Goal: Information Seeking & Learning: Find specific fact

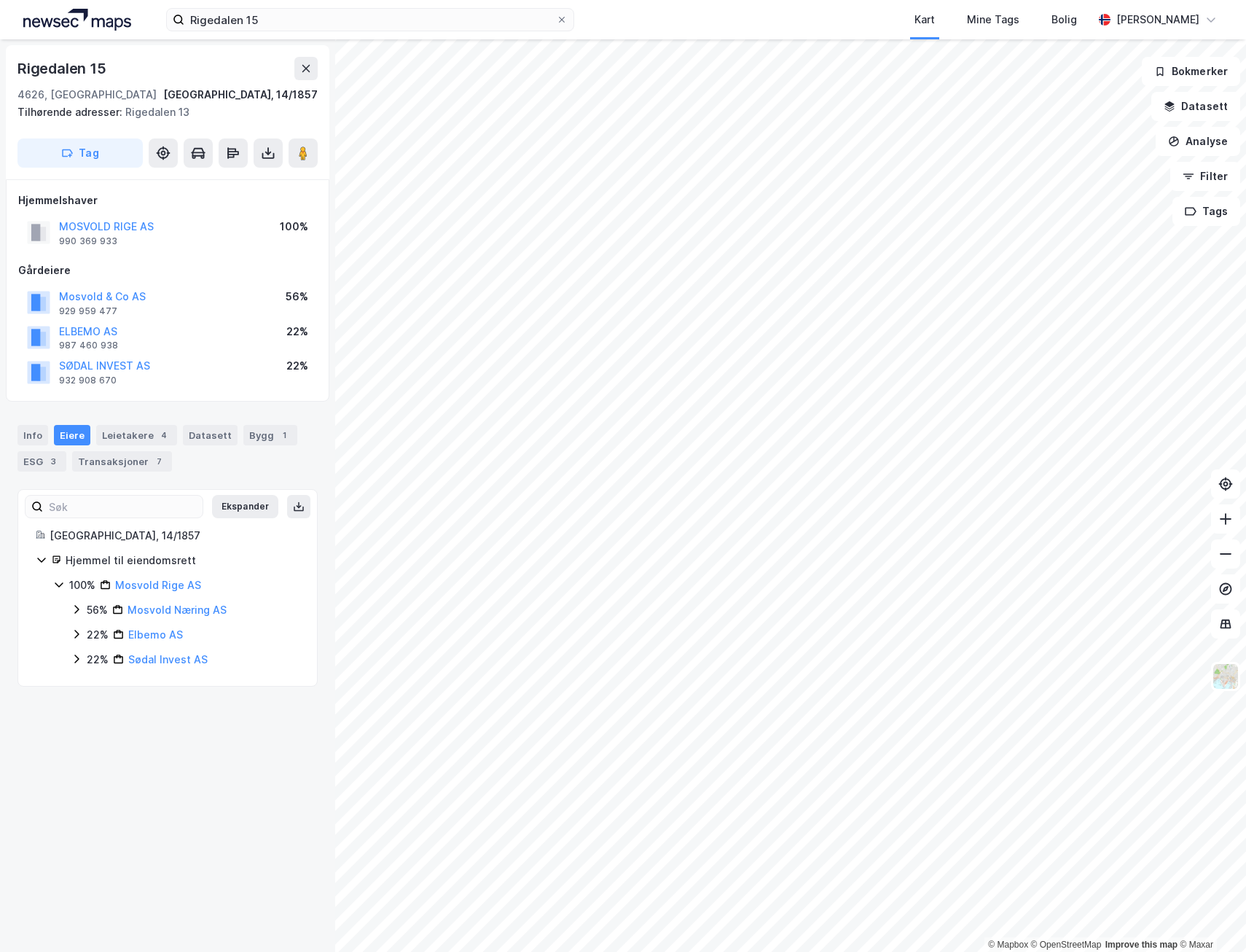
click at [309, 33] on div "Rigedalen 15 Kart Mine Tags Bolig [PERSON_NAME]" at bounding box center [623, 19] width 1246 height 39
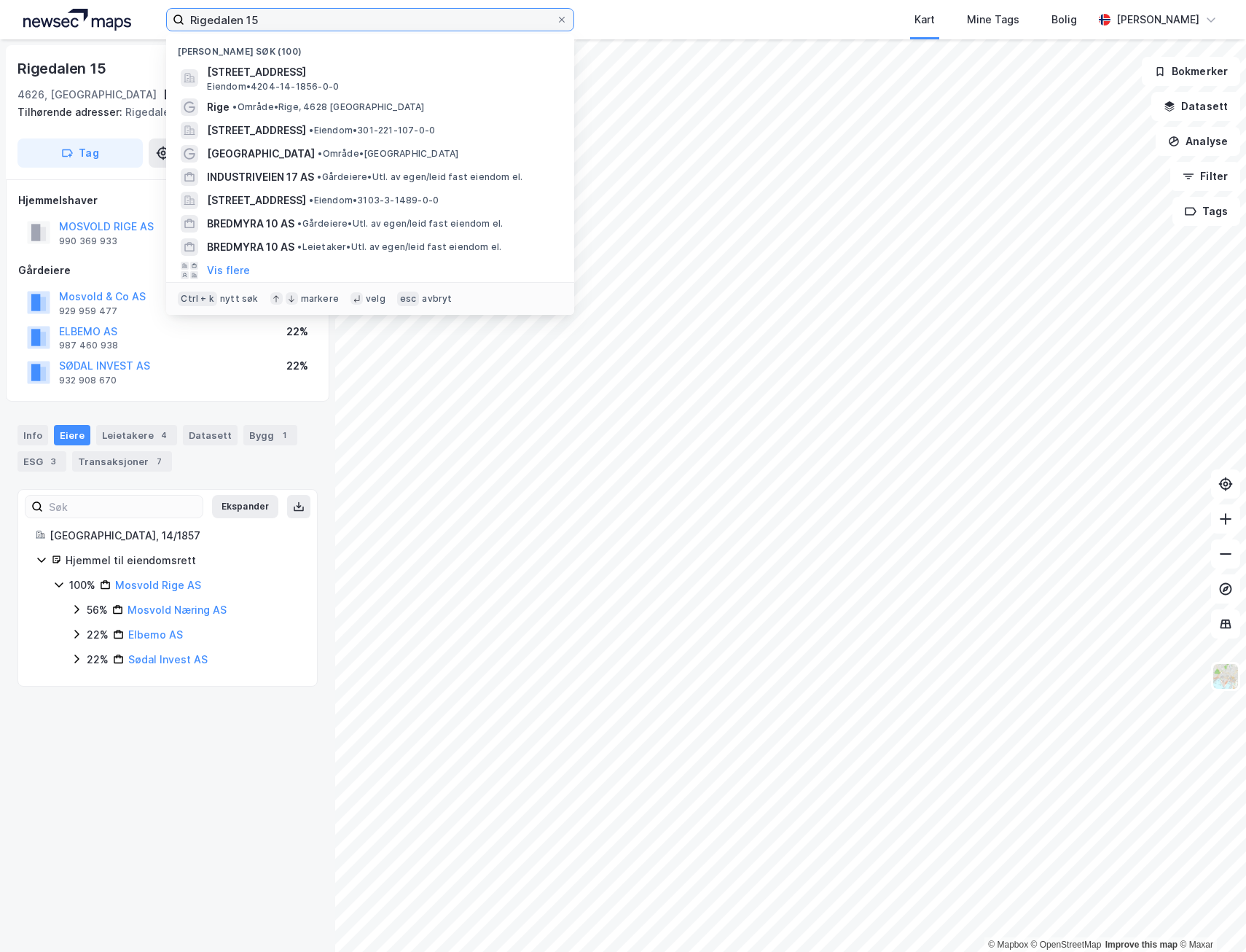
click at [273, 22] on input "Rigedalen 15" at bounding box center [370, 19] width 371 height 22
type input "Landøya"
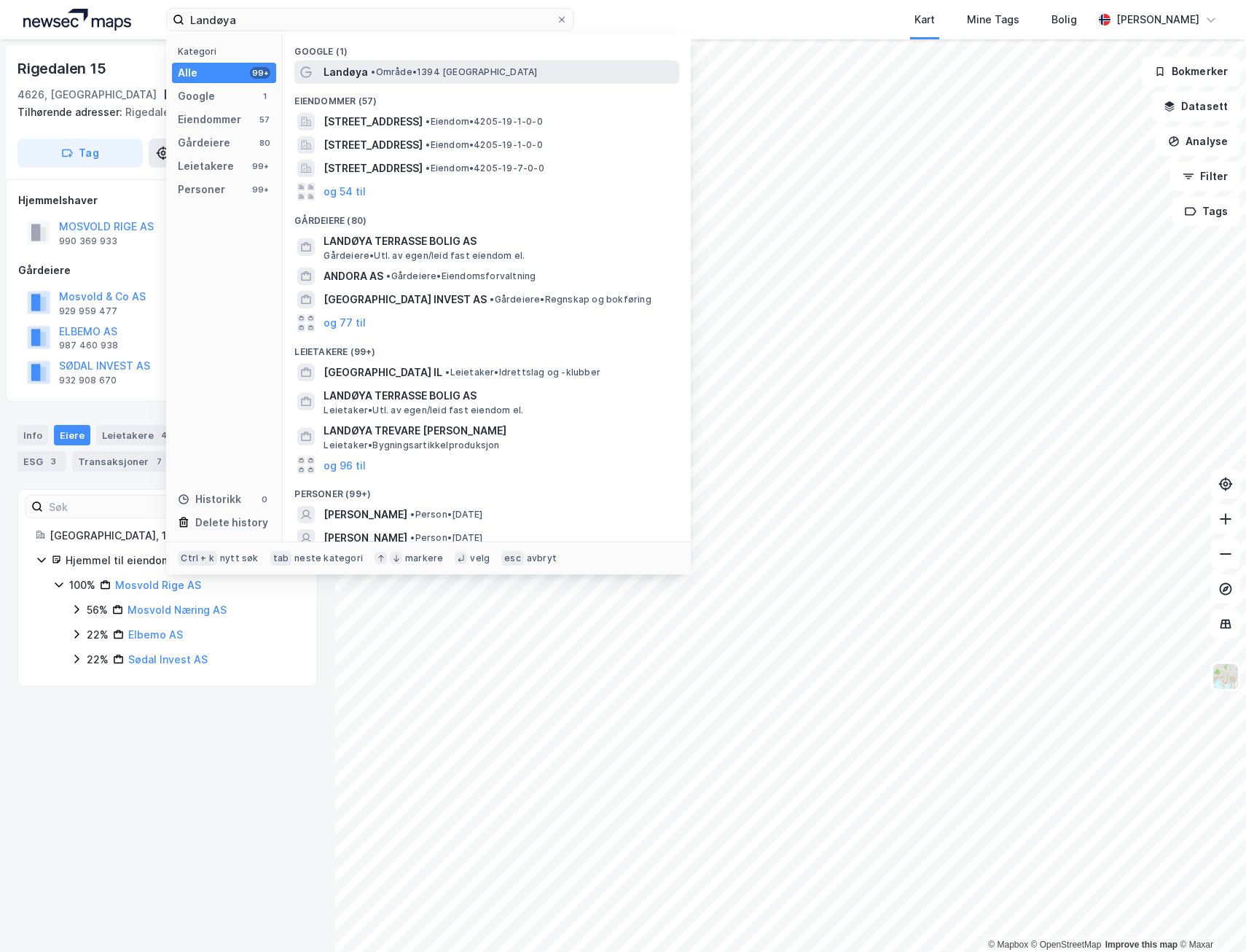
click at [413, 69] on span "• Område • 1394 [GEOGRAPHIC_DATA]" at bounding box center [454, 72] width 166 height 12
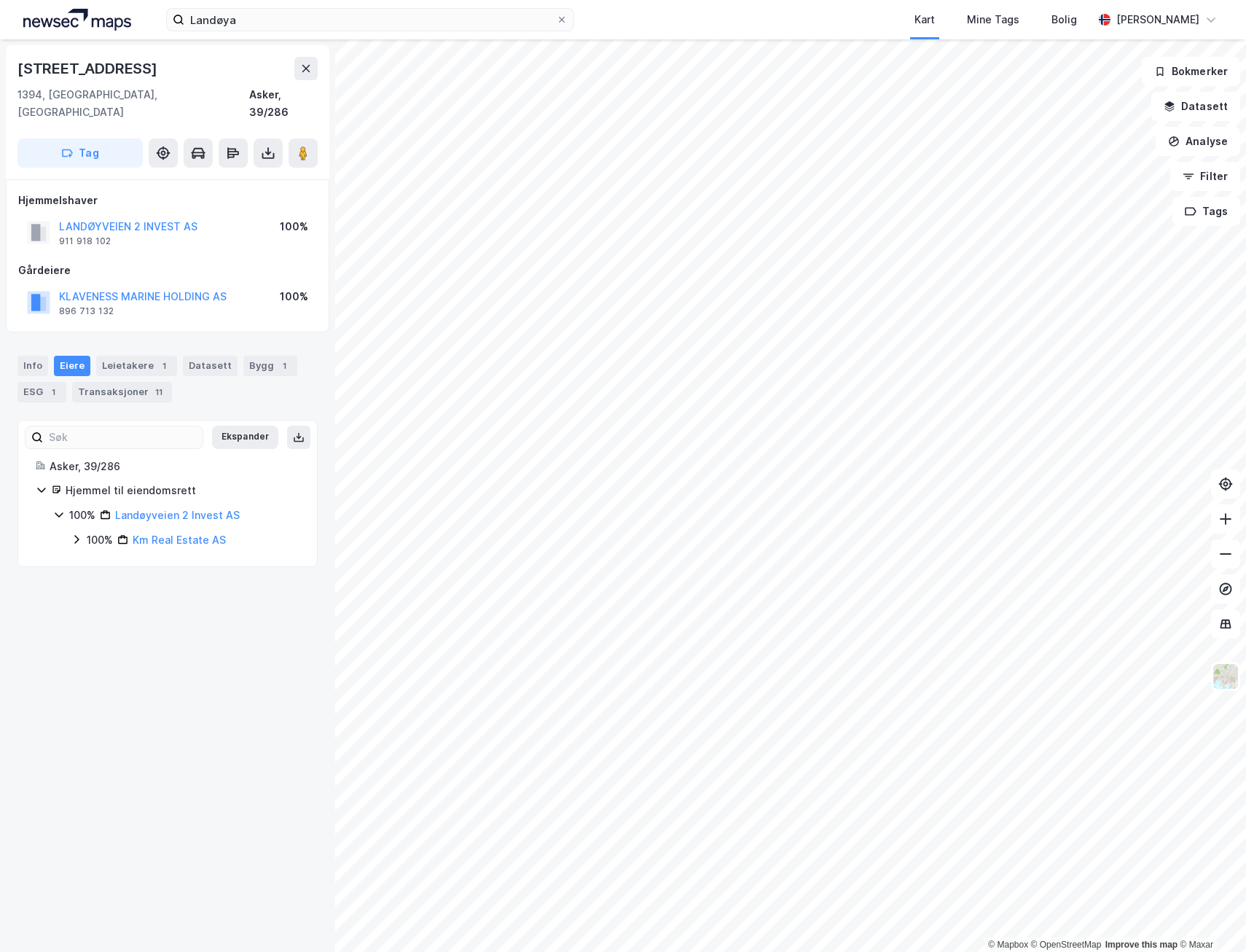
click at [73, 533] on icon at bounding box center [77, 539] width 12 height 12
click at [104, 382] on div "Transaksjoner 11" at bounding box center [121, 392] width 100 height 21
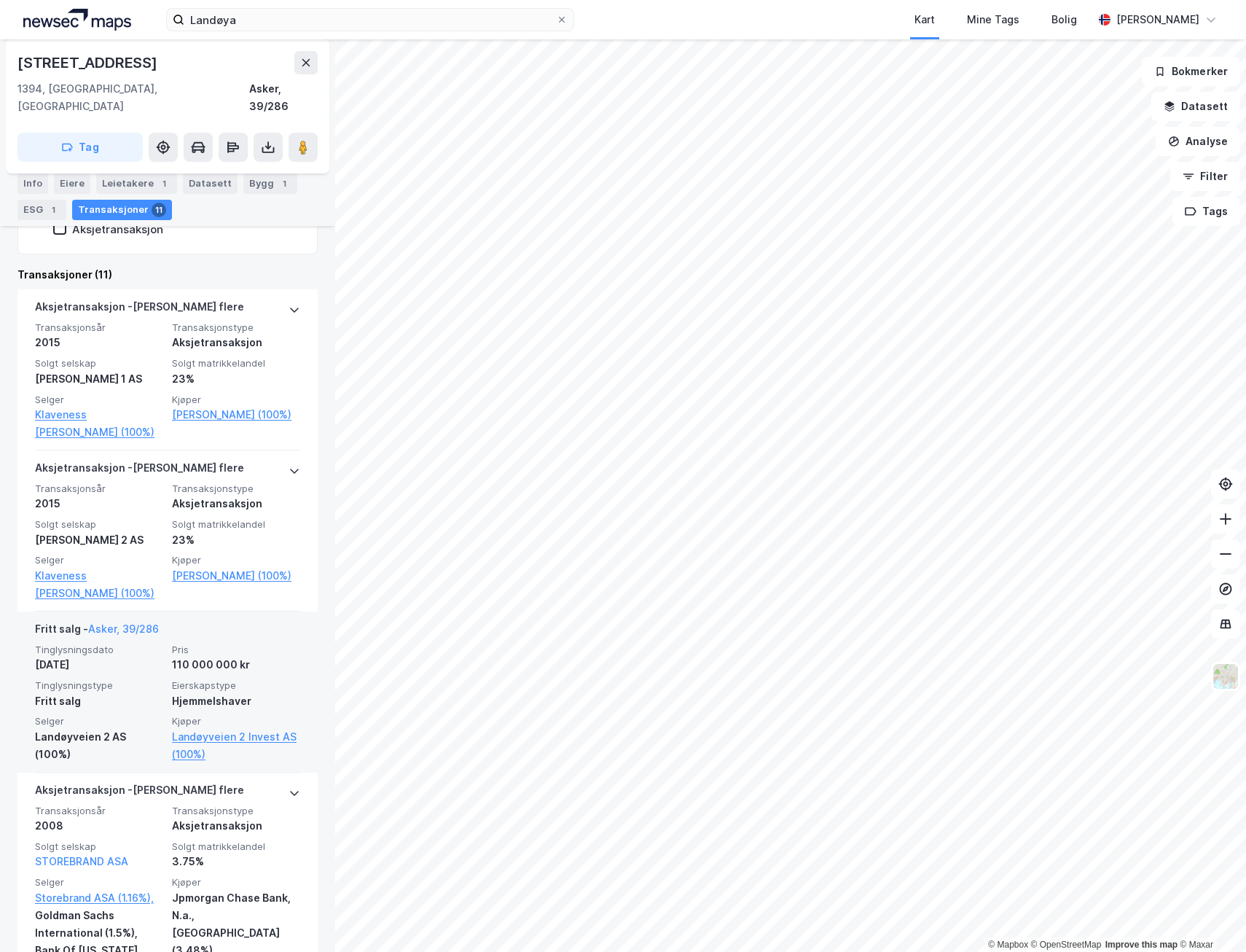
scroll to position [364, 0]
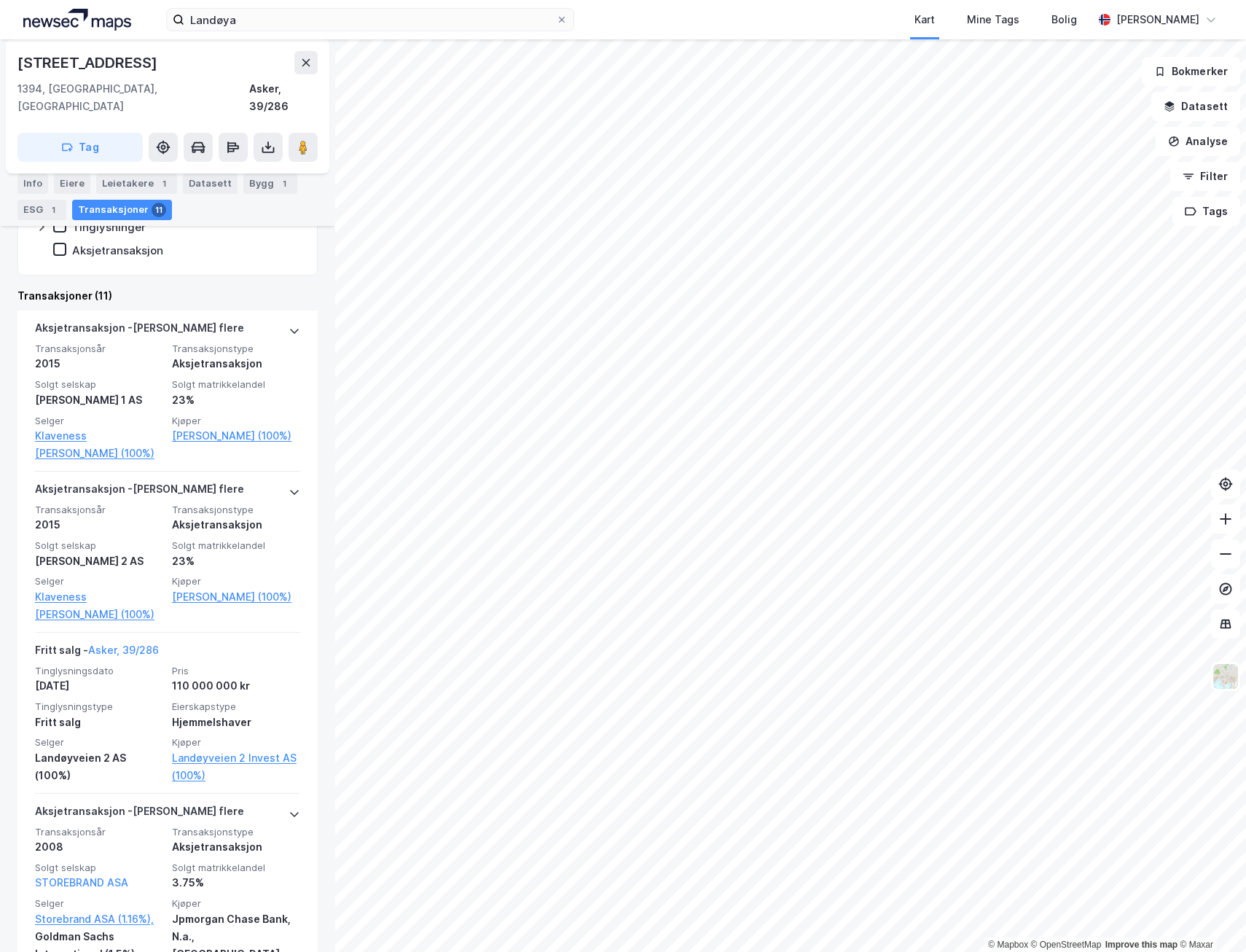
click at [647, 951] on html "Landøya Kart Mine Tags Bolig [PERSON_NAME] © Mapbox © OpenStreetMap Improve thi…" at bounding box center [623, 476] width 1246 height 952
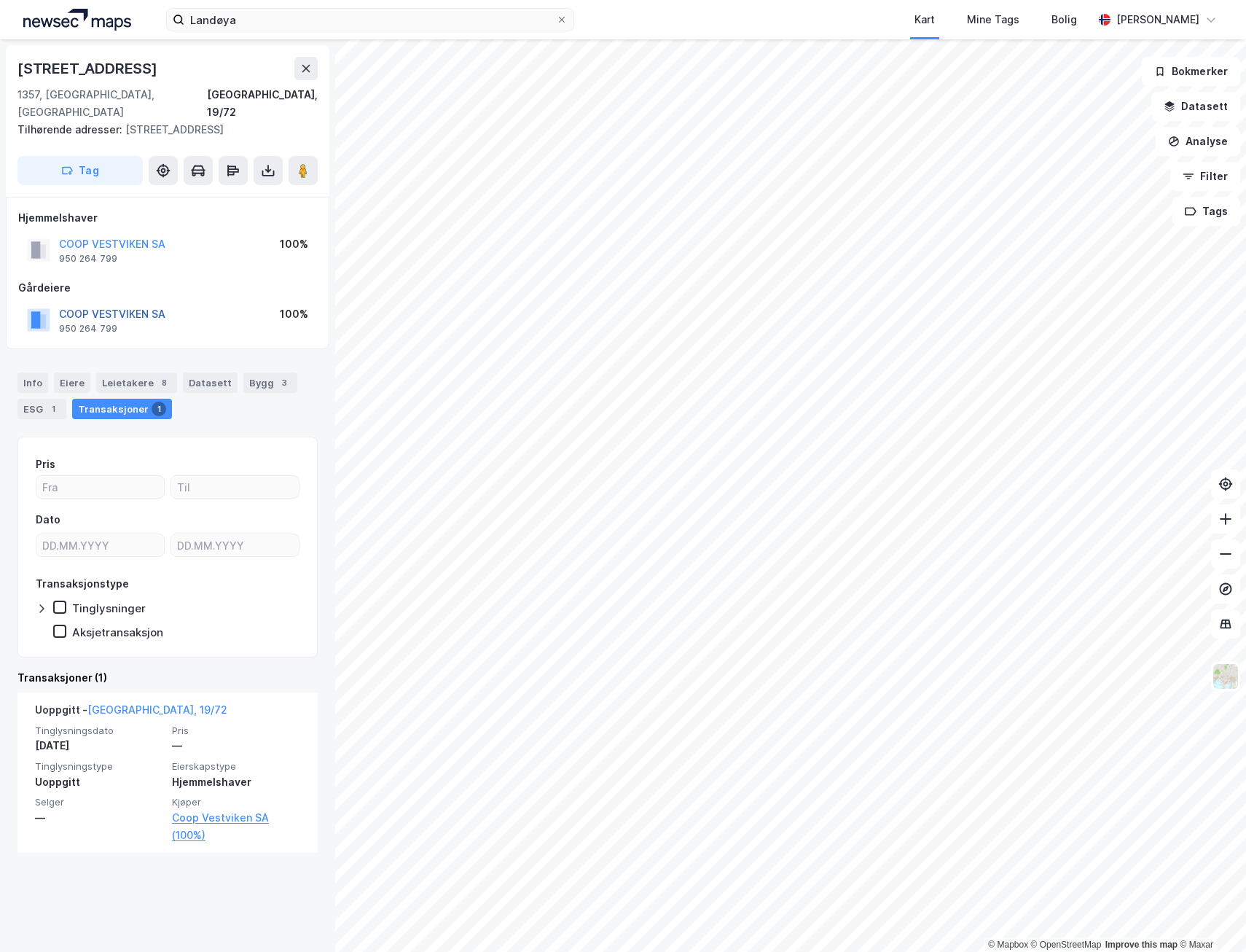
click at [0, 0] on button "COOP VESTVIKEN SA" at bounding box center [0, 0] width 0 height 0
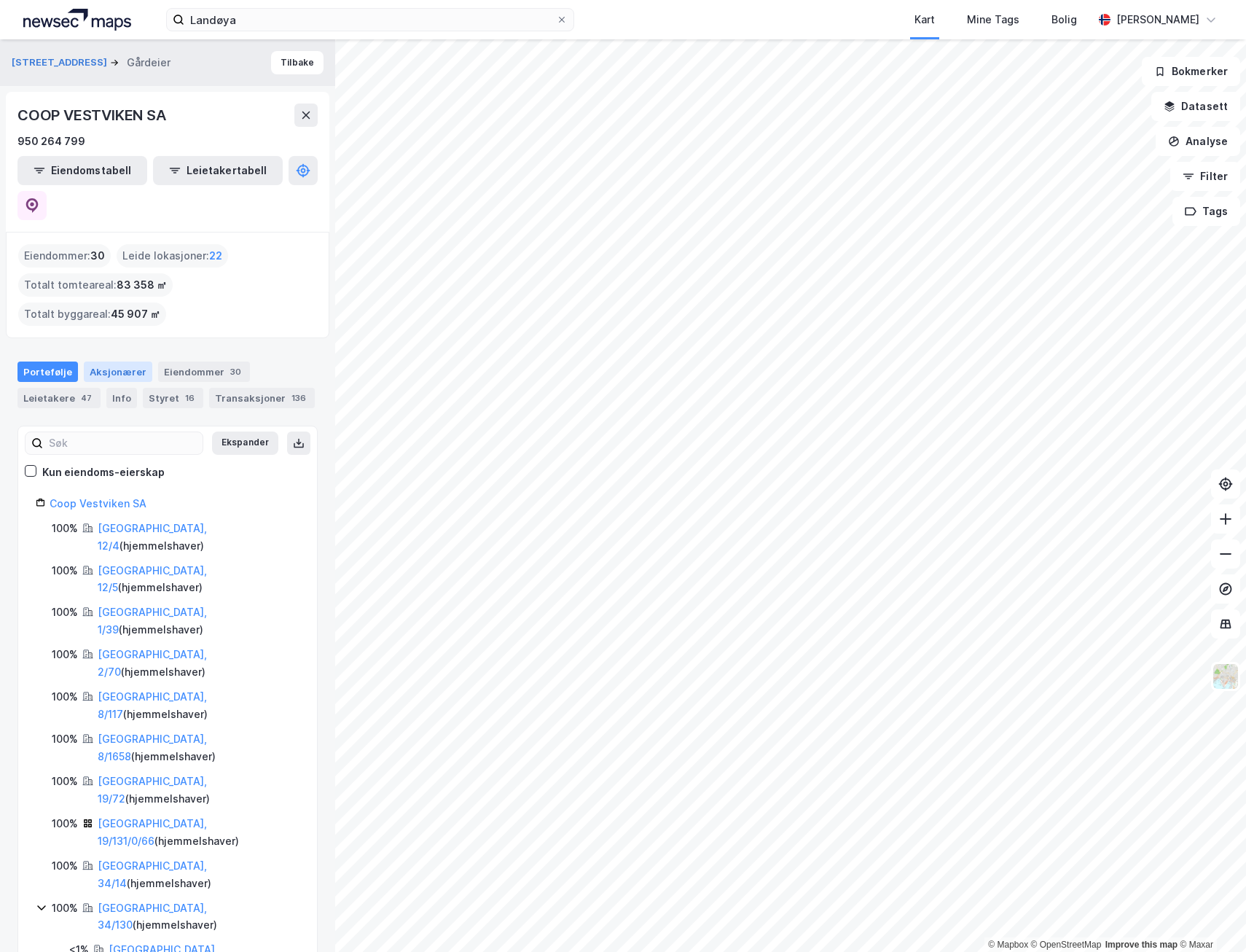
click at [104, 361] on div "Aksjonærer" at bounding box center [118, 372] width 69 height 21
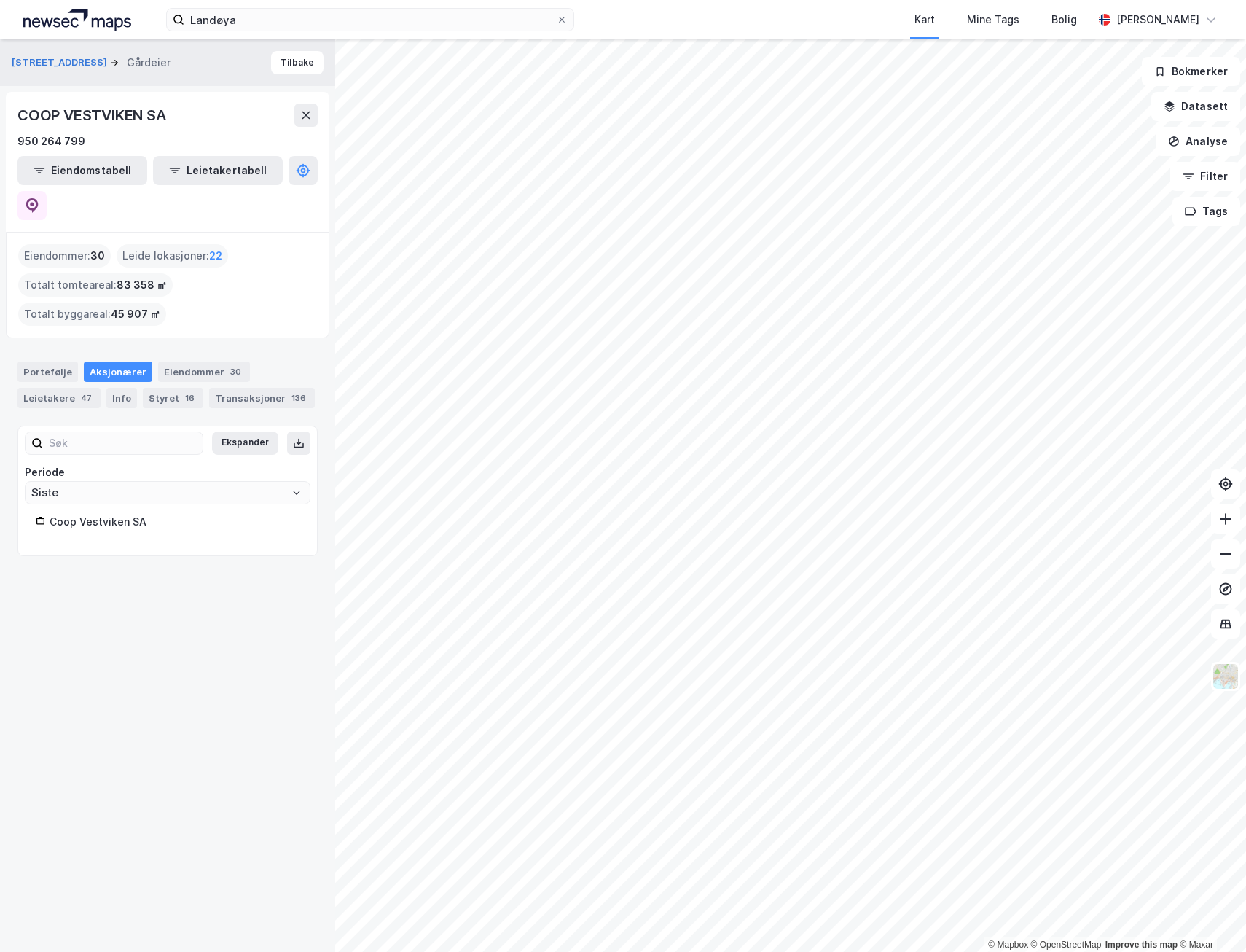
click at [128, 513] on div "Coop Vestviken SA" at bounding box center [175, 522] width 250 height 18
